Goal: Check status: Check status

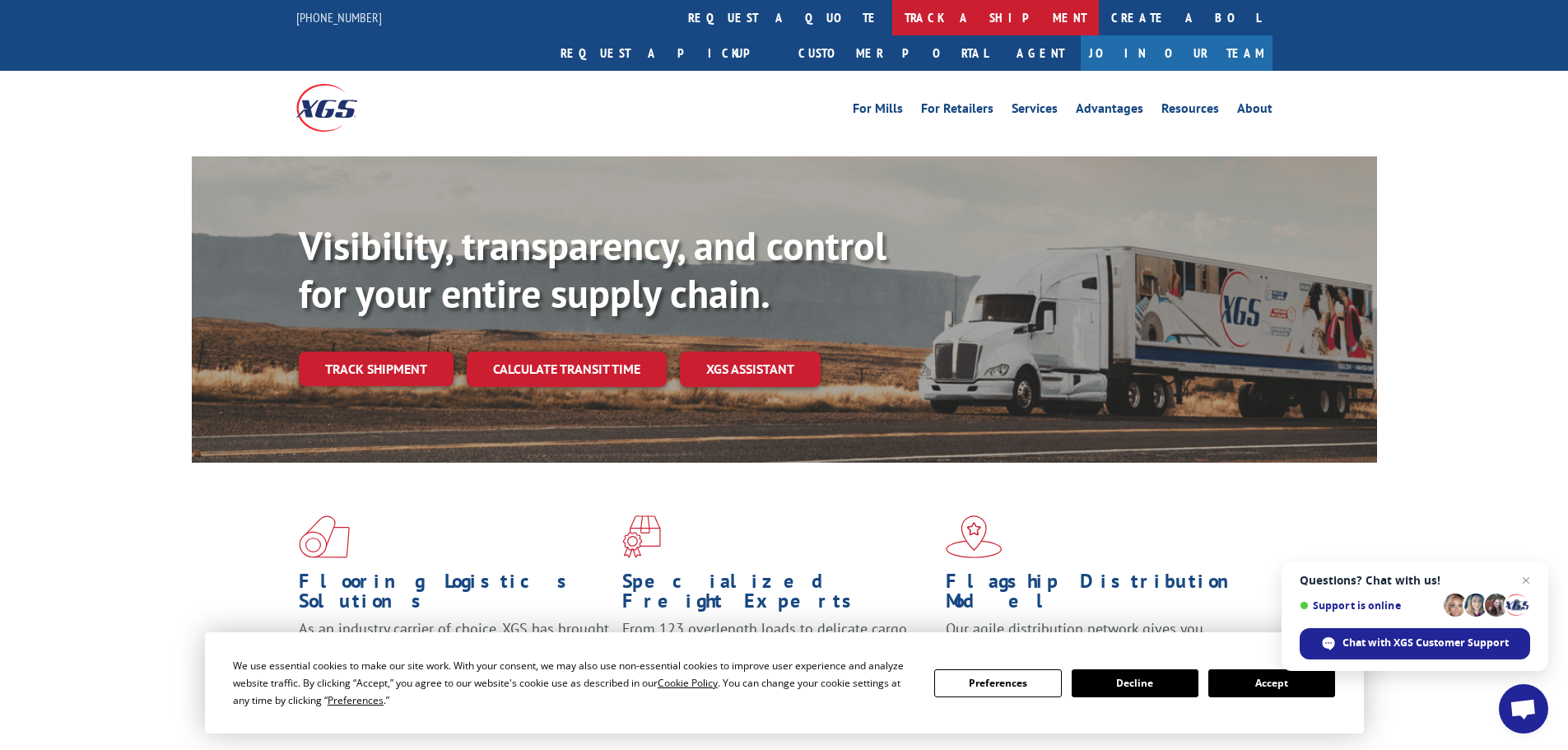
click at [892, 23] on link "track a shipment" at bounding box center [996, 18] width 207 height 35
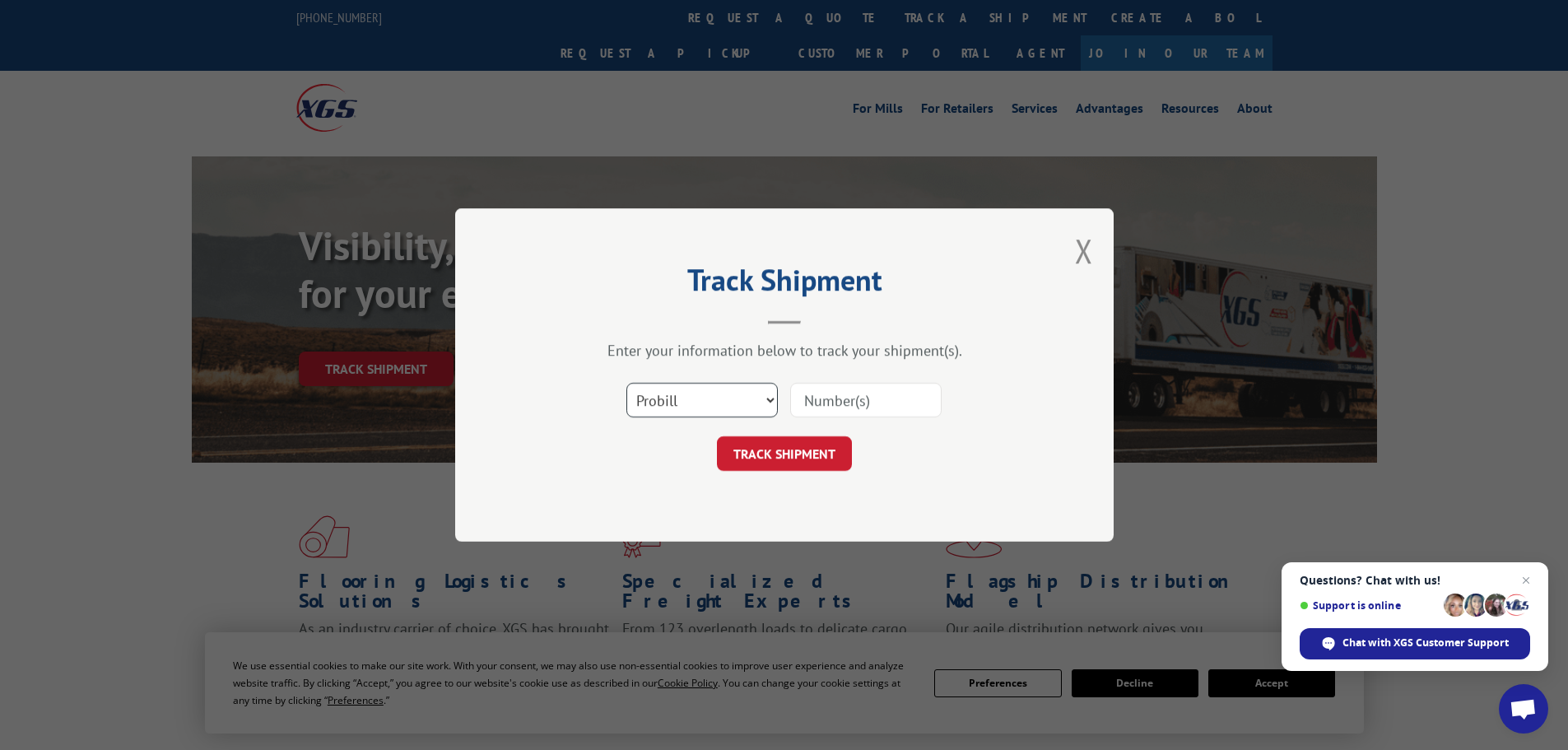
click at [704, 409] on select "Select category... Probill BOL PO" at bounding box center [701, 399] width 151 height 34
select select "bol"
click at [626, 382] on select "Select category... Probill BOL PO" at bounding box center [701, 399] width 151 height 34
click at [821, 388] on input at bounding box center [865, 399] width 151 height 34
paste input "70541204"
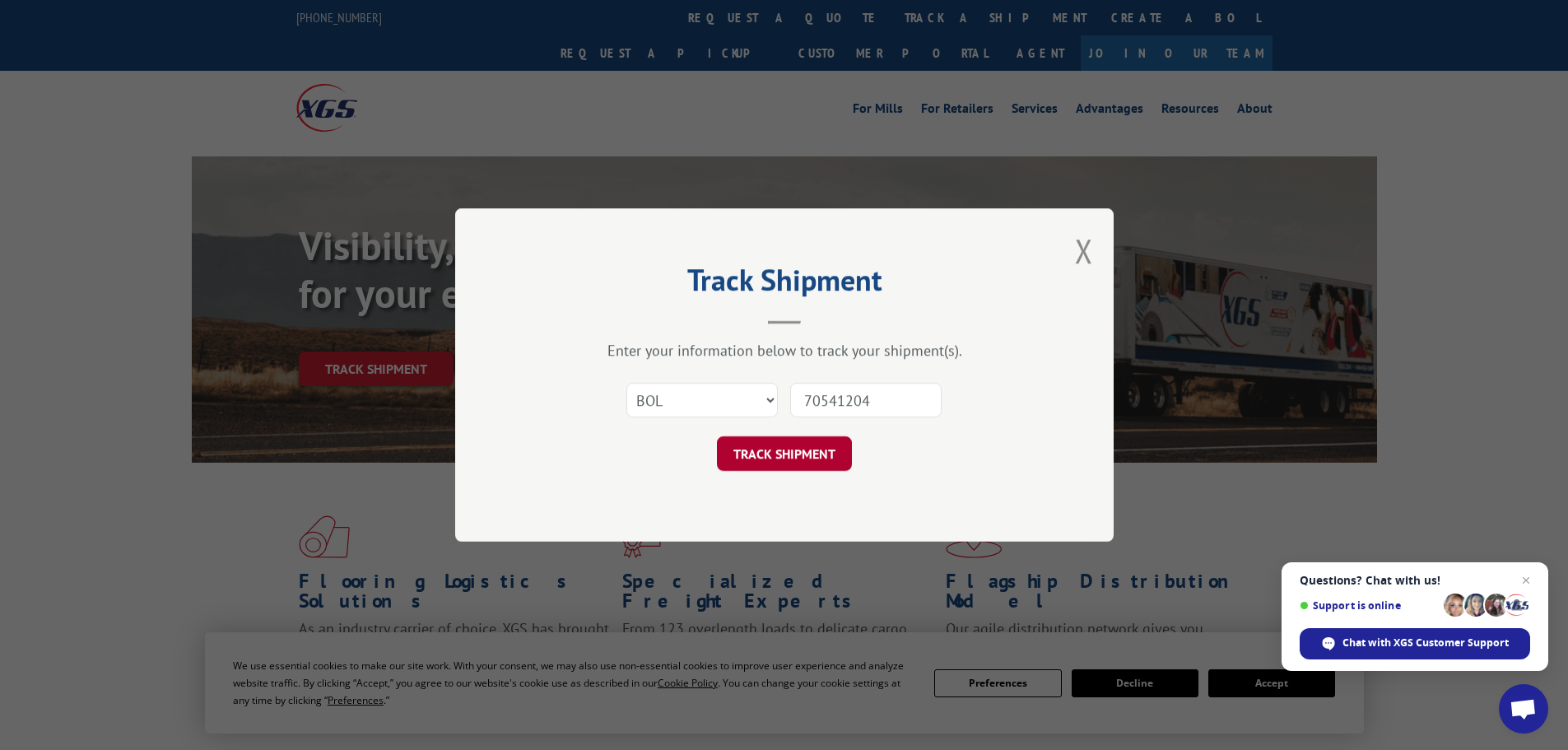
type input "70541204"
click at [822, 462] on button "TRACK SHIPMENT" at bounding box center [784, 453] width 135 height 34
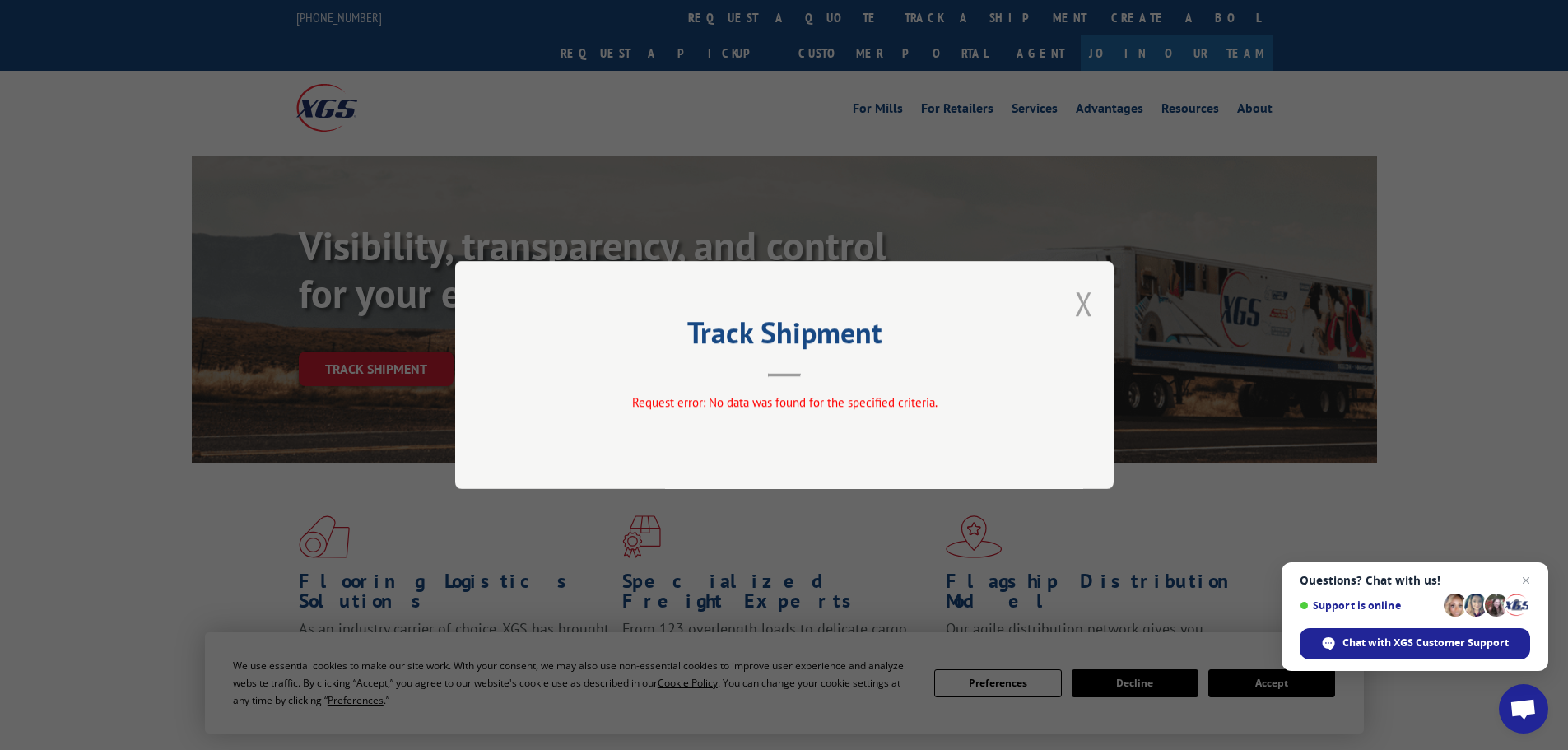
click at [1084, 303] on button "Close modal" at bounding box center [1083, 303] width 19 height 44
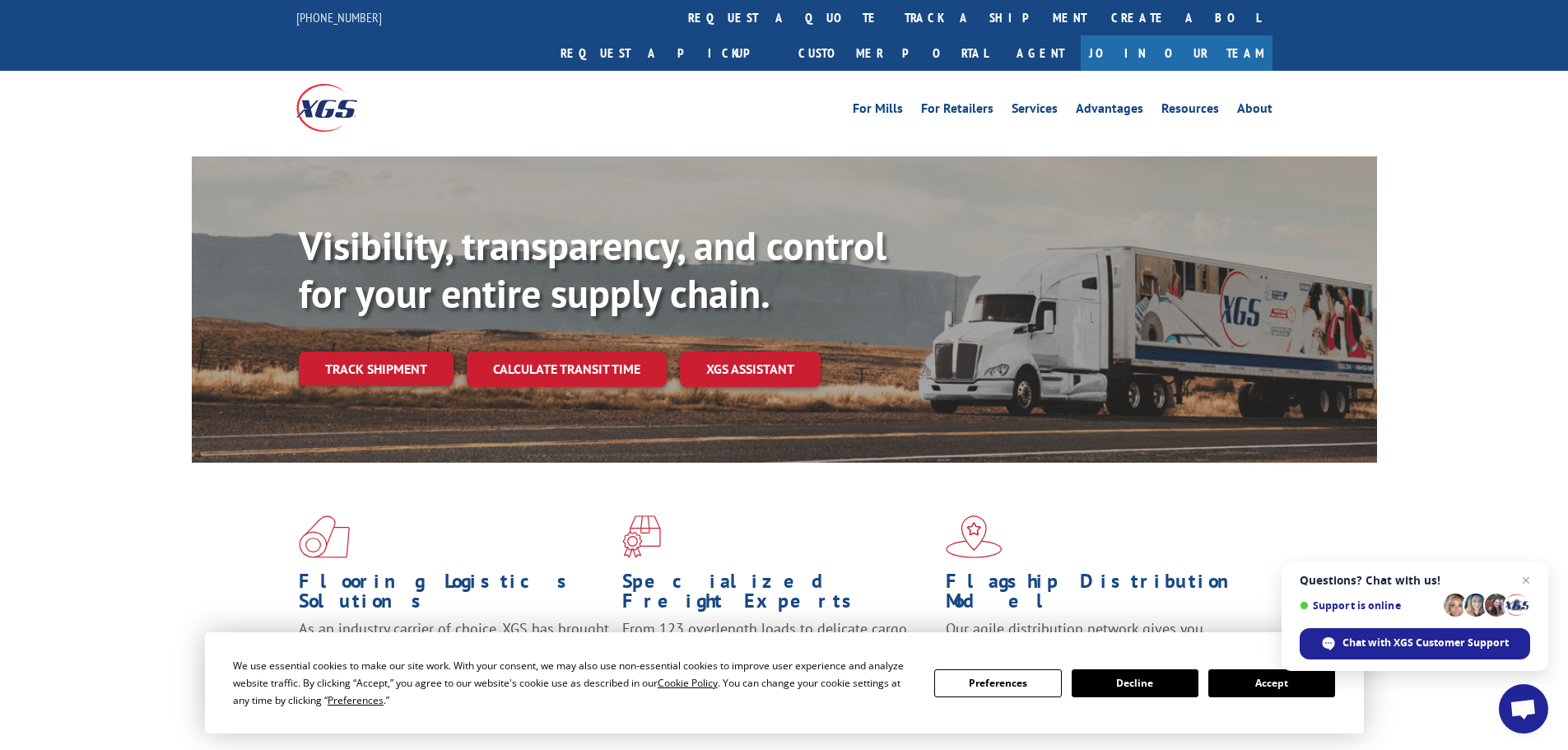
drag, startPoint x: 702, startPoint y: 9, endPoint x: 707, endPoint y: 35, distance: 26.5
click at [892, 9] on link "track a shipment" at bounding box center [996, 18] width 207 height 35
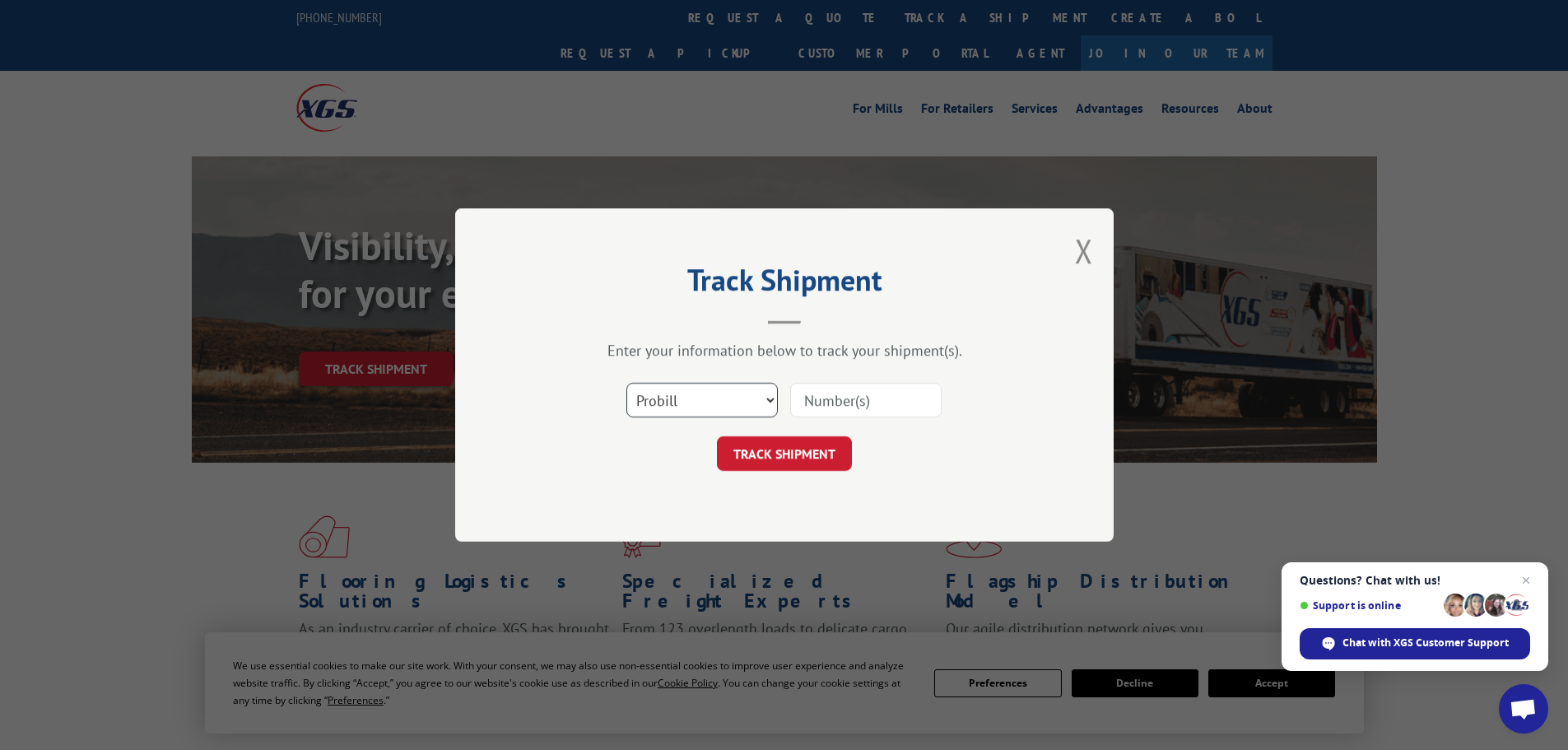
click at [709, 406] on select "Select category... Probill BOL PO" at bounding box center [701, 399] width 151 height 34
click at [802, 407] on input at bounding box center [865, 399] width 151 height 34
paste input "16754923"
type input "16754923"
click at [826, 456] on button "TRACK SHIPMENT" at bounding box center [784, 453] width 135 height 34
